Goal: Task Accomplishment & Management: Complete application form

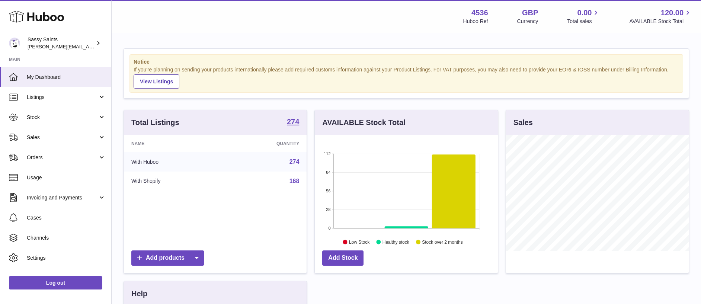
scroll to position [116, 183]
click at [41, 135] on span "Sales" at bounding box center [62, 137] width 71 height 7
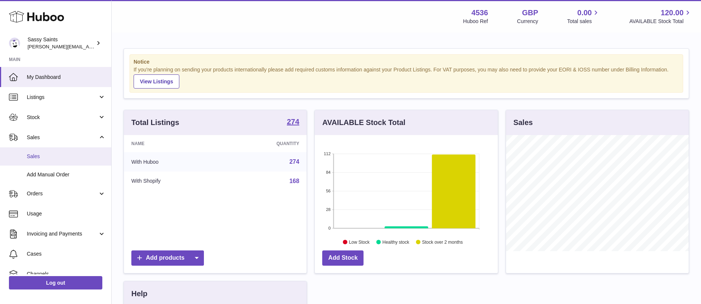
click at [42, 156] on span "Sales" at bounding box center [66, 156] width 79 height 7
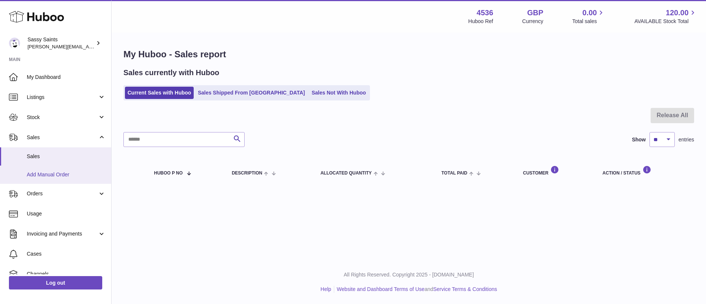
click at [59, 173] on span "Add Manual Order" at bounding box center [66, 174] width 79 height 7
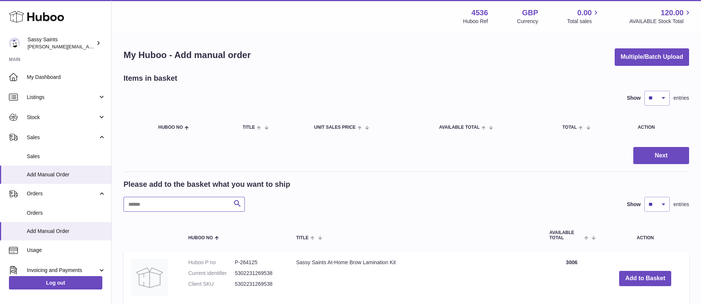
click at [176, 207] on input "text" at bounding box center [183, 204] width 121 height 15
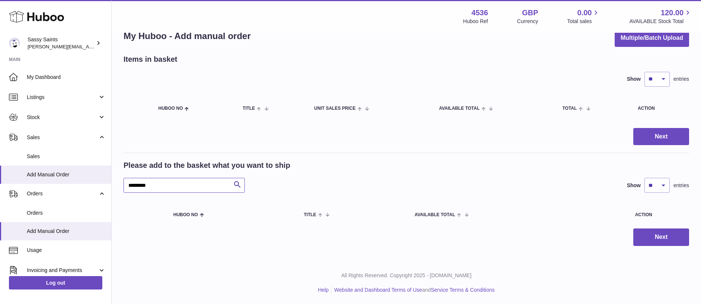
scroll to position [20, 0]
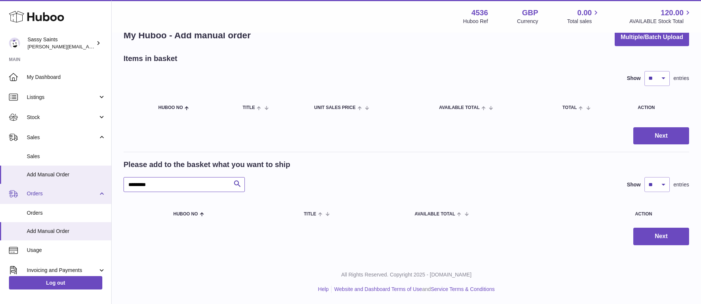
drag, startPoint x: 153, startPoint y: 184, endPoint x: 103, endPoint y: 184, distance: 50.6
click at [106, 185] on div "Huboo Sassy Saints ramey@sassysaints.com Main My Dashboard Listings Not with Hu…" at bounding box center [350, 142] width 701 height 324
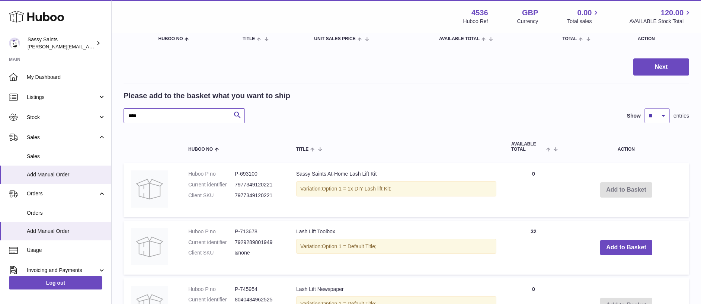
scroll to position [187, 0]
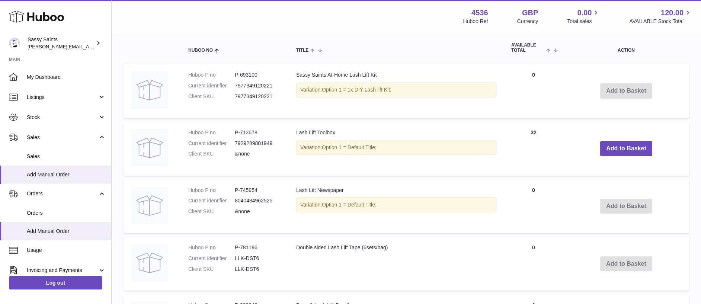
type input "****"
click at [621, 145] on button "Add to Basket" at bounding box center [626, 148] width 52 height 15
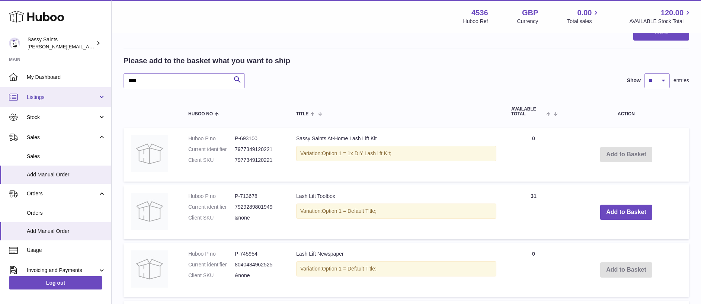
scroll to position [38, 0]
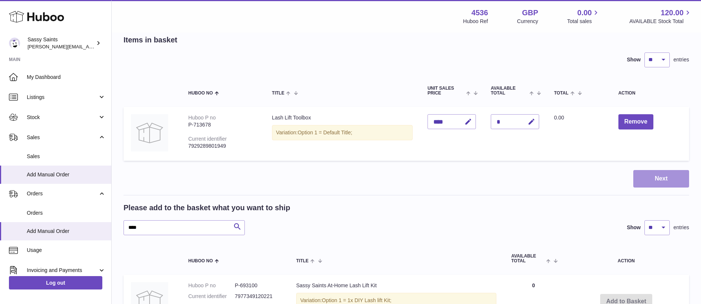
click at [657, 178] on button "Next" at bounding box center [661, 178] width 56 height 17
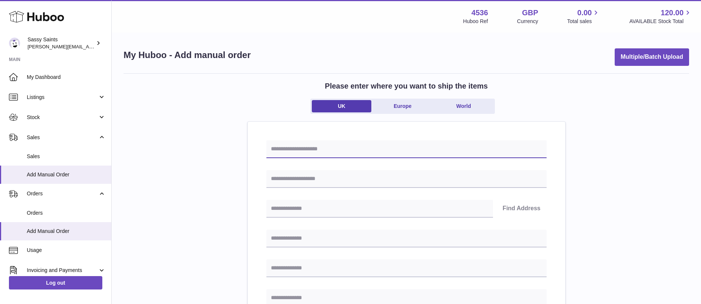
click at [332, 153] on input "text" at bounding box center [406, 149] width 280 height 18
paste input "**********"
type input "**********"
drag, startPoint x: 327, startPoint y: 148, endPoint x: 306, endPoint y: 147, distance: 21.2
click at [318, 148] on input "**********" at bounding box center [406, 149] width 280 height 18
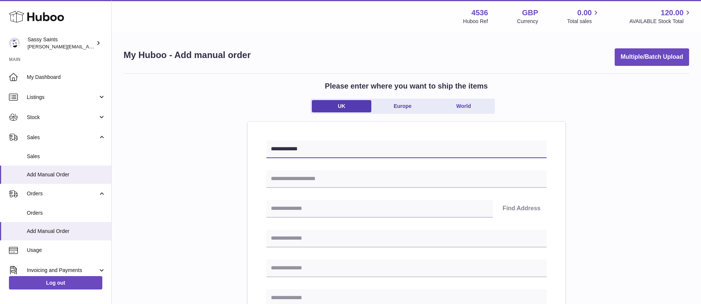
scroll to position [38, 0]
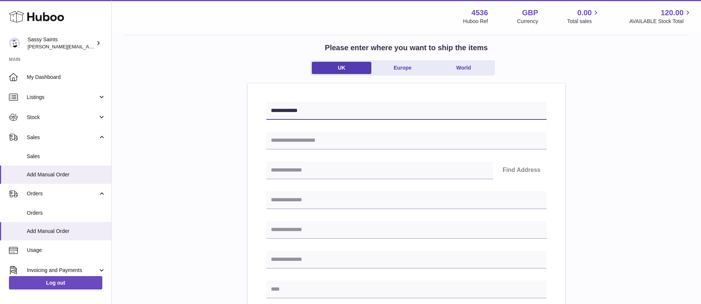
scroll to position [20, 0]
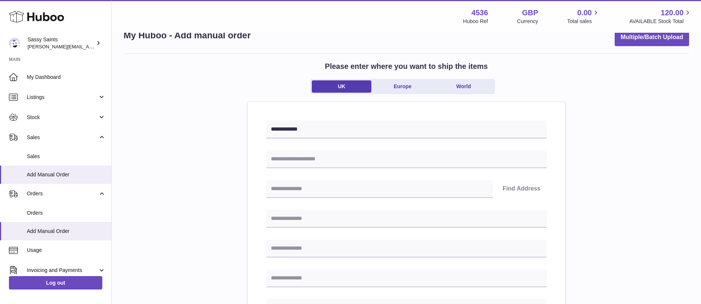
click at [67, 171] on span "Add Manual Order" at bounding box center [66, 174] width 79 height 7
